Goal: Find specific page/section: Find specific page/section

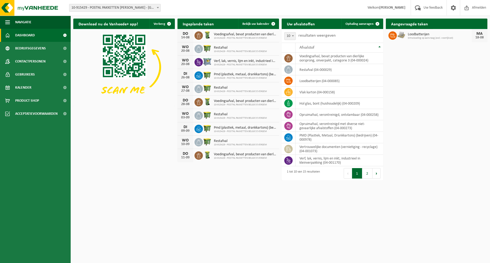
click at [451, 32] on span "Toon de aangevraagde taken" at bounding box center [457, 33] width 41 height 3
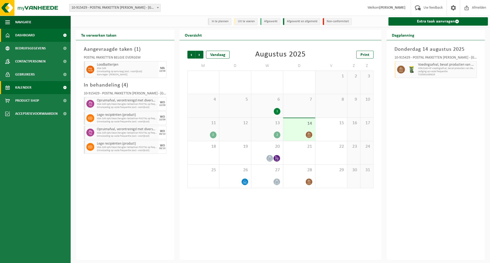
click at [30, 34] on span "Dashboard" at bounding box center [25, 35] width 20 height 13
